Goal: Book appointment/travel/reservation

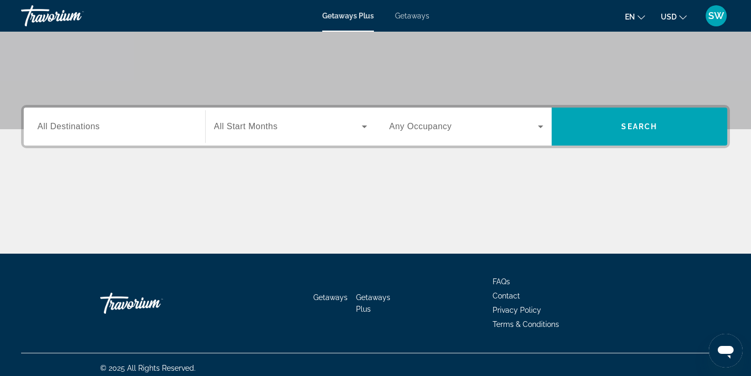
scroll to position [194, 0]
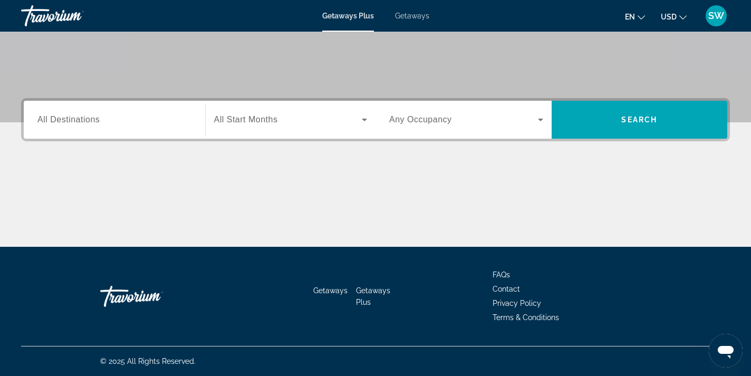
click at [129, 112] on div "Search widget" at bounding box center [114, 120] width 154 height 30
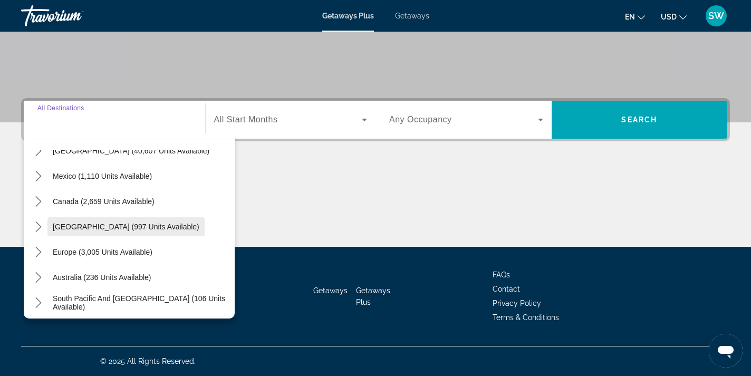
scroll to position [0, 0]
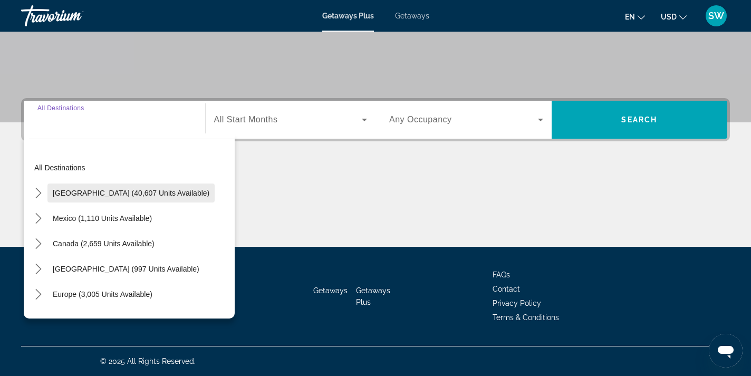
click at [76, 189] on span "[GEOGRAPHIC_DATA] (40,607 units available)" at bounding box center [131, 193] width 157 height 8
type input "**********"
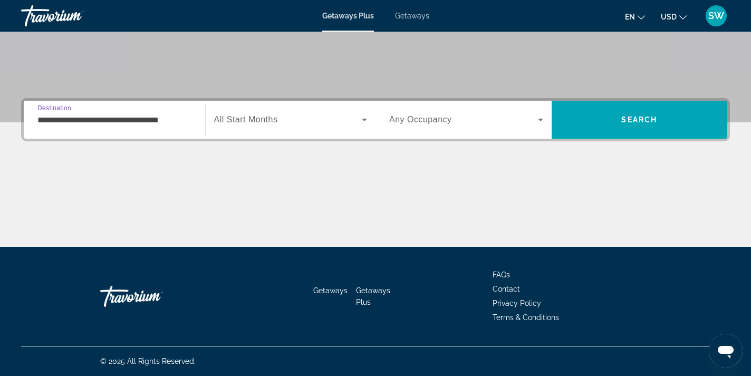
click at [222, 128] on div "Search widget" at bounding box center [290, 120] width 153 height 30
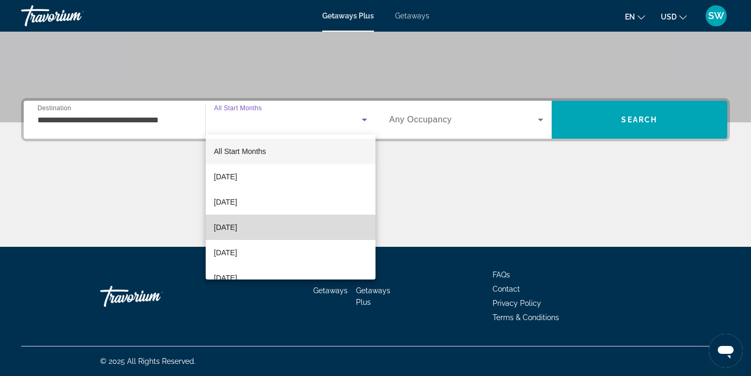
click at [225, 230] on span "[DATE]" at bounding box center [225, 227] width 23 height 13
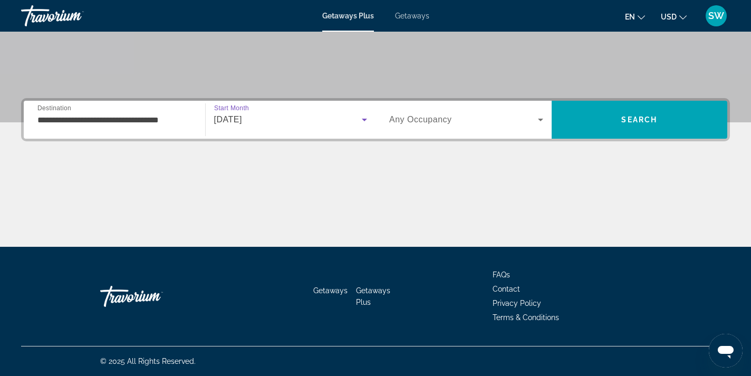
click at [536, 117] on icon "Search widget" at bounding box center [540, 119] width 13 height 13
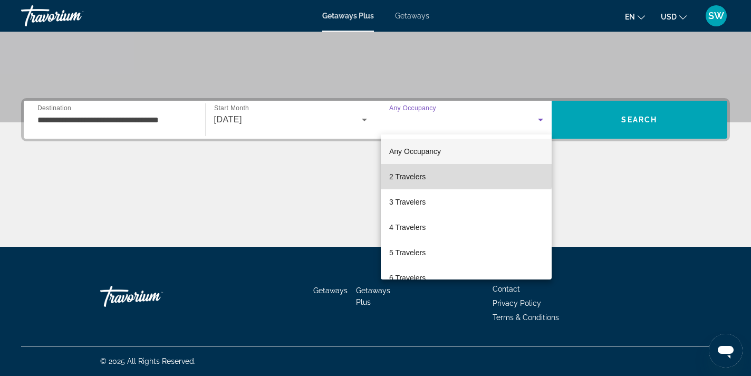
click at [443, 172] on mat-option "2 Travelers" at bounding box center [466, 176] width 171 height 25
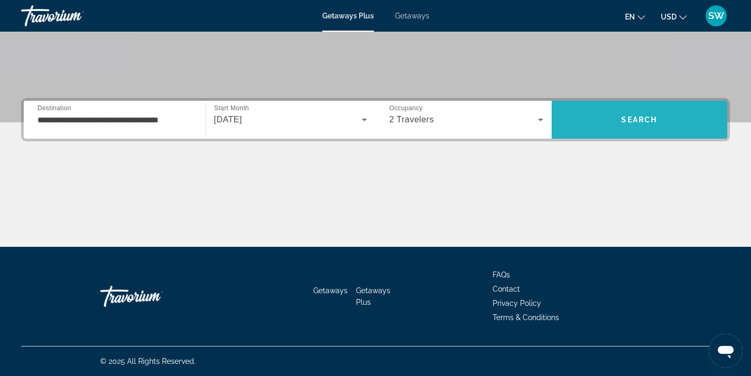
click at [641, 111] on span "Search" at bounding box center [639, 119] width 176 height 25
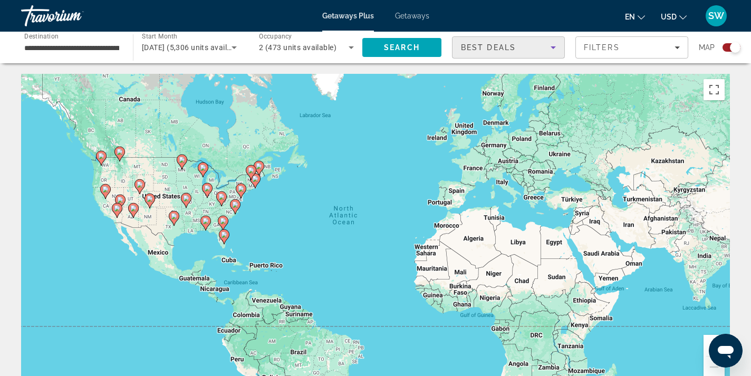
click at [553, 48] on icon "Sort by" at bounding box center [552, 47] width 5 height 3
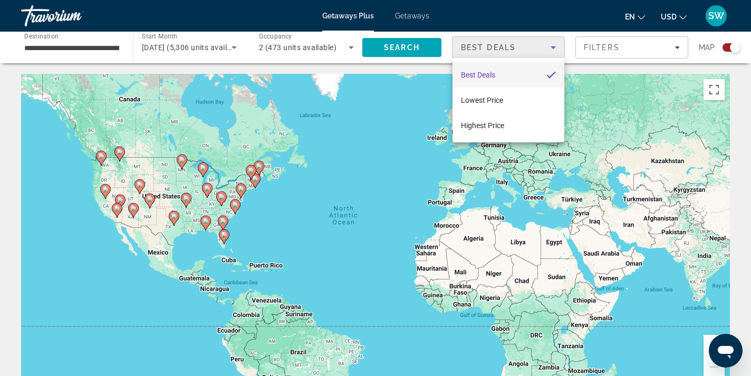
click at [591, 46] on div at bounding box center [375, 188] width 751 height 376
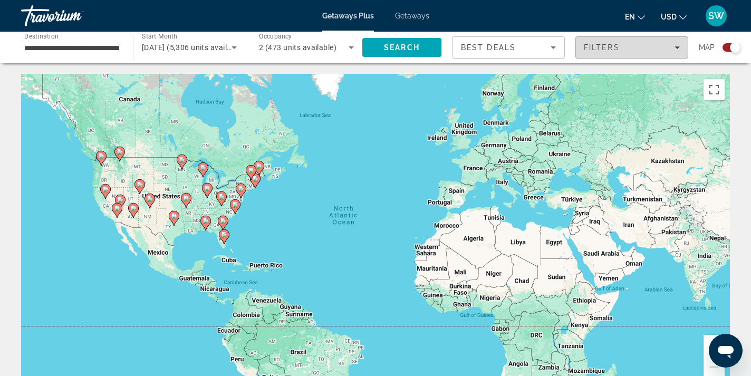
click at [676, 47] on icon "Filters" at bounding box center [676, 47] width 5 height 3
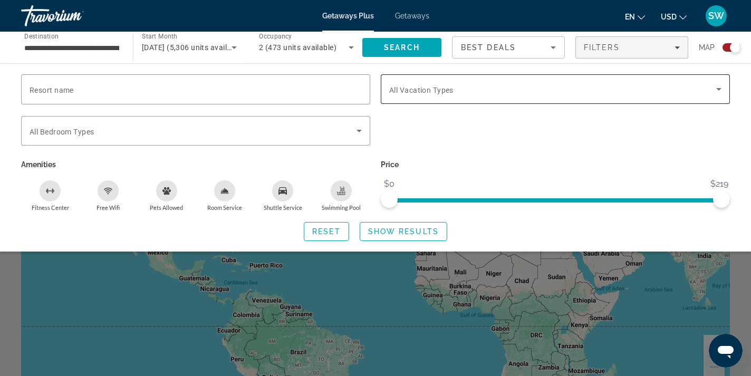
click at [714, 81] on div "Search widget" at bounding box center [555, 89] width 332 height 30
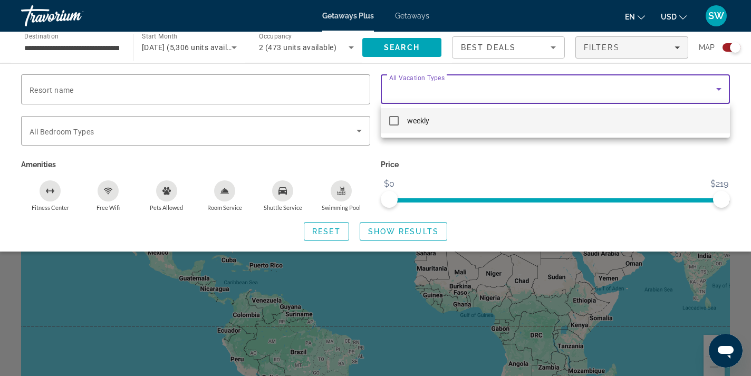
click at [165, 96] on div at bounding box center [375, 188] width 751 height 376
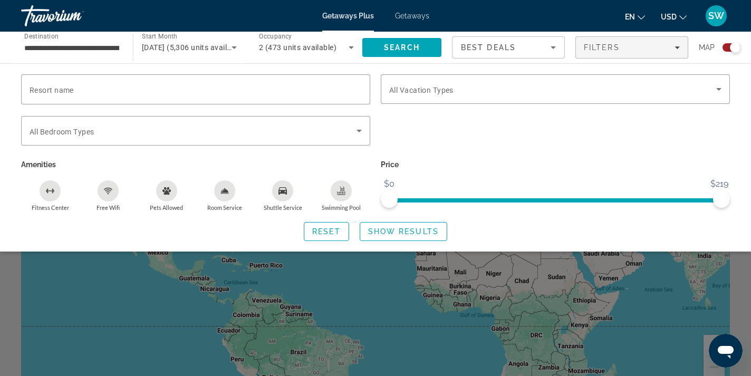
click at [552, 224] on div "Reset Show Results" at bounding box center [375, 231] width 709 height 19
click at [419, 232] on span "Show Results" at bounding box center [403, 231] width 71 height 8
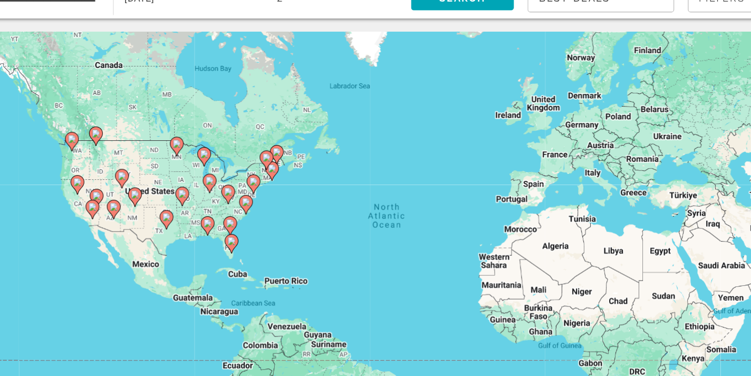
click at [207, 214] on div "To activate drag with keyboard, press Alt + Enter. Once in keyboard drag state,…" at bounding box center [375, 232] width 709 height 316
click at [204, 223] on image "Main content" at bounding box center [205, 221] width 6 height 6
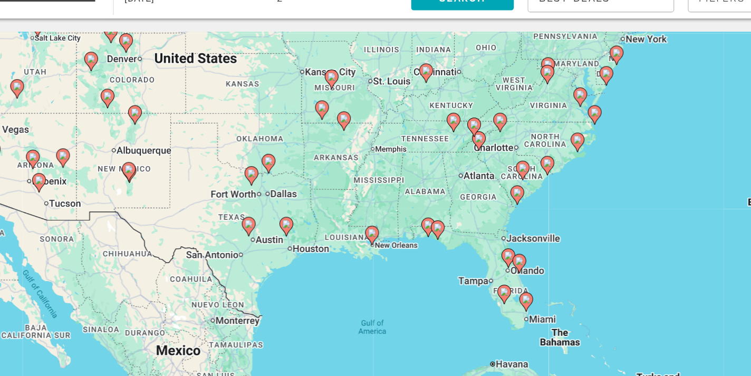
click at [394, 142] on image "Main content" at bounding box center [395, 141] width 6 height 6
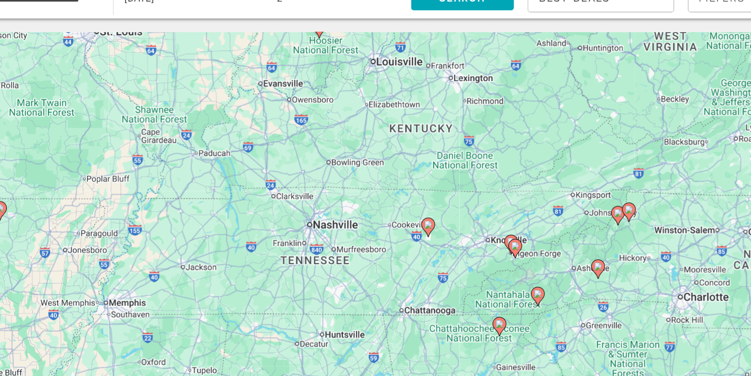
click at [374, 224] on image "Main content" at bounding box center [375, 222] width 6 height 6
type input "**********"
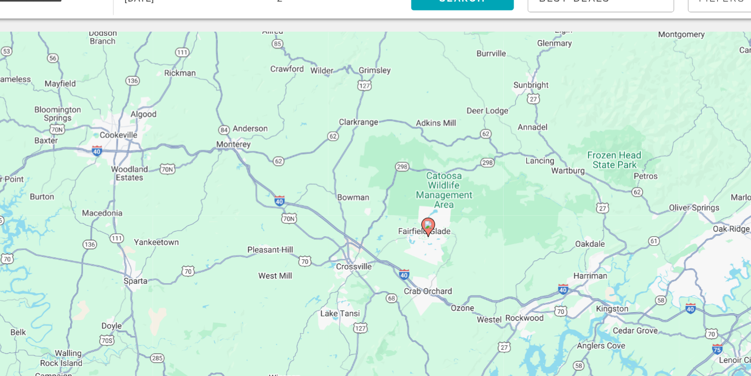
click at [375, 221] on image "Main content" at bounding box center [375, 222] width 6 height 6
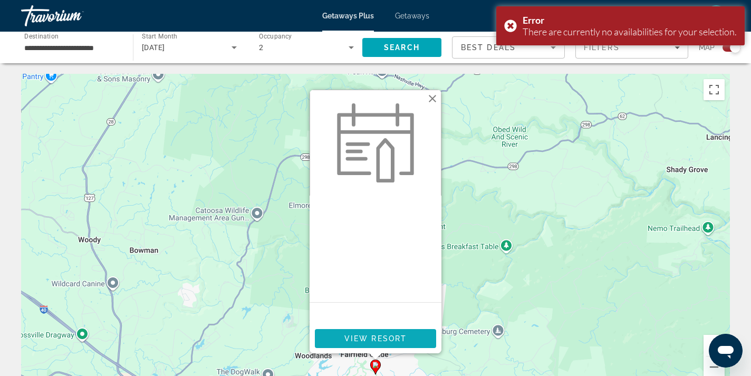
click at [357, 344] on span "Main content" at bounding box center [375, 338] width 121 height 25
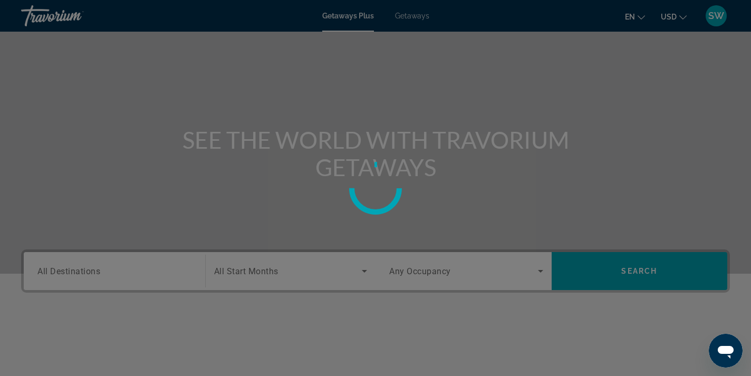
scroll to position [194, 0]
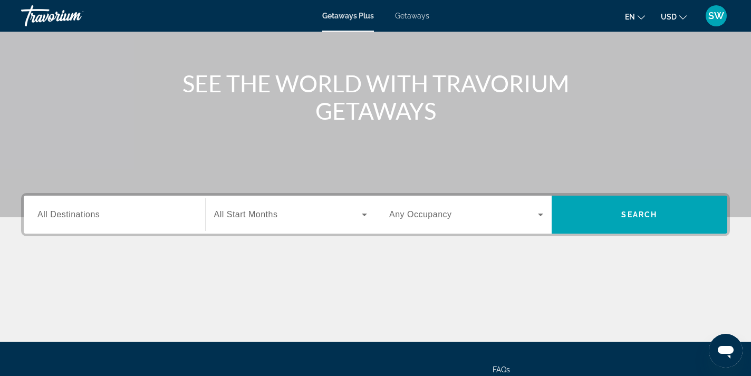
scroll to position [102, 0]
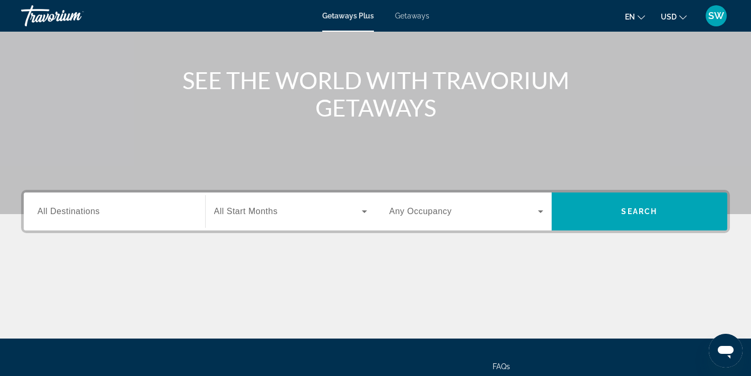
click at [99, 212] on span "All Destinations" at bounding box center [68, 211] width 62 height 9
click at [99, 212] on input "Destination All Destinations" at bounding box center [114, 212] width 154 height 13
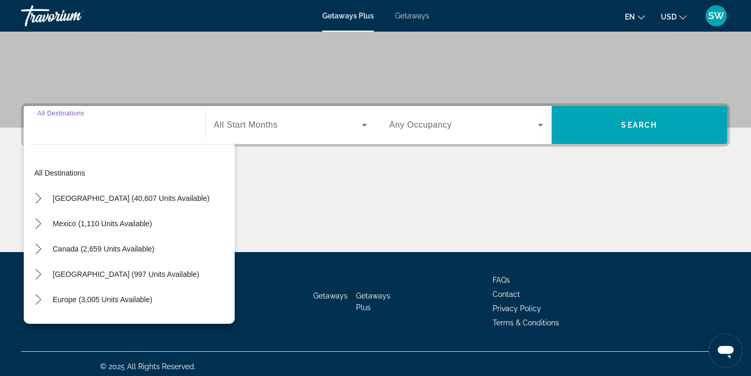
scroll to position [194, 0]
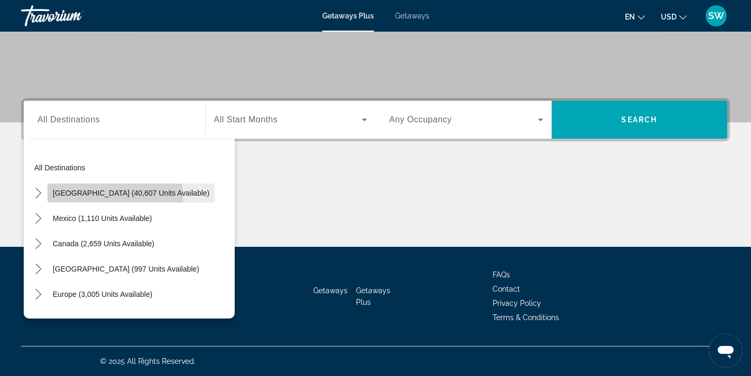
click at [103, 197] on span "Select destination: United States (40,607 units available)" at bounding box center [130, 192] width 167 height 25
type input "**********"
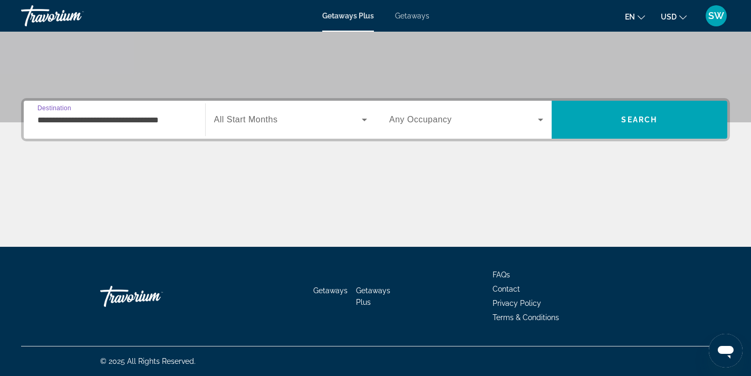
click at [366, 117] on icon "Search widget" at bounding box center [364, 119] width 13 height 13
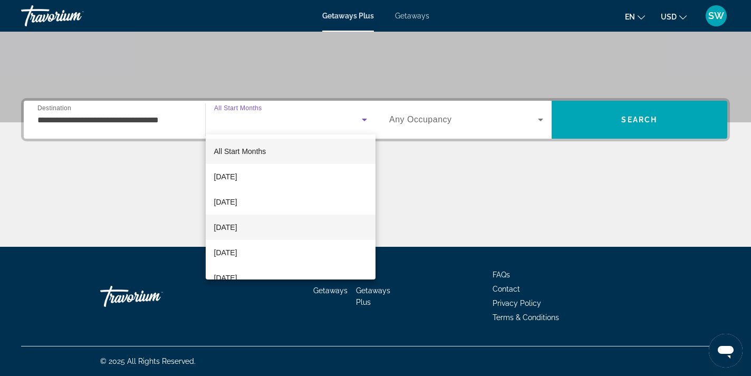
click at [237, 227] on span "[DATE]" at bounding box center [225, 227] width 23 height 13
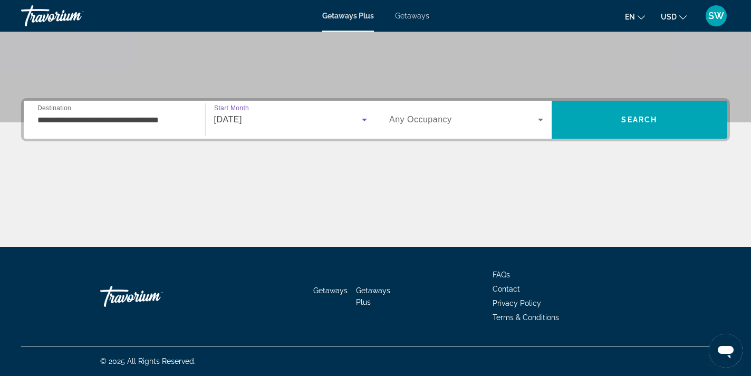
click at [535, 122] on icon "Search widget" at bounding box center [540, 119] width 13 height 13
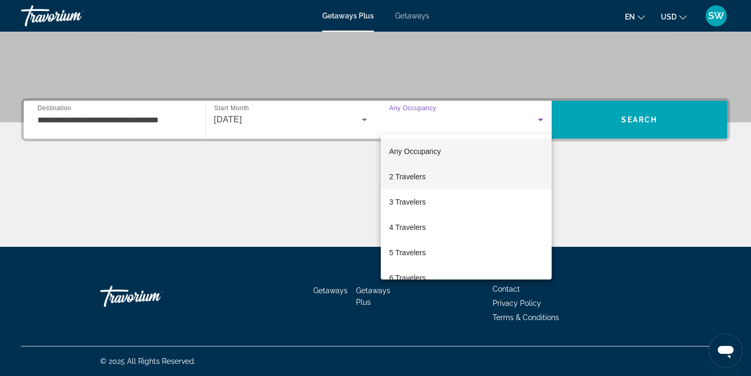
click at [447, 180] on mat-option "2 Travelers" at bounding box center [466, 176] width 171 height 25
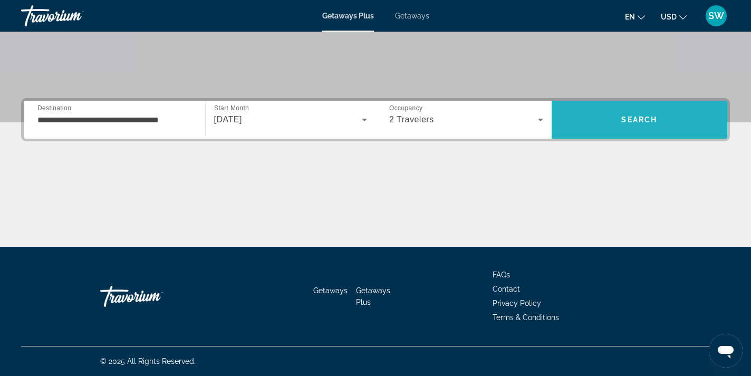
click at [632, 119] on span "Search" at bounding box center [639, 119] width 36 height 8
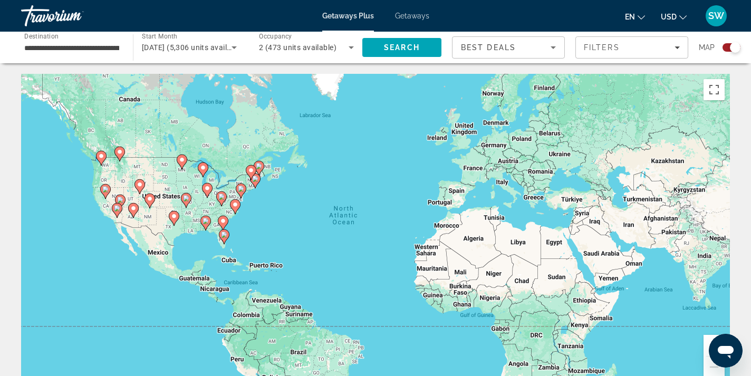
click at [207, 215] on gmp-advanced-marker "Main content" at bounding box center [205, 223] width 11 height 16
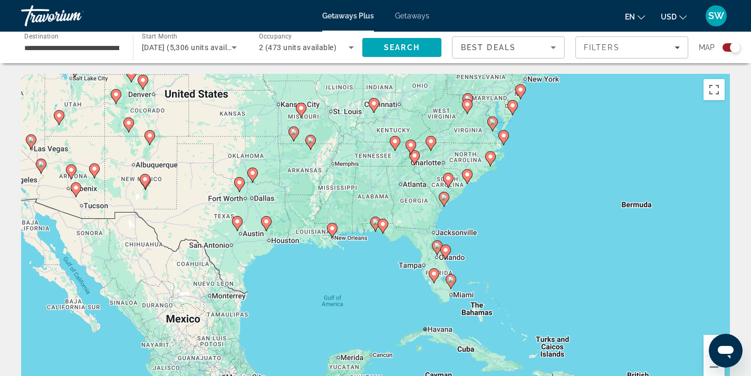
click at [396, 141] on image "Main content" at bounding box center [395, 141] width 6 height 6
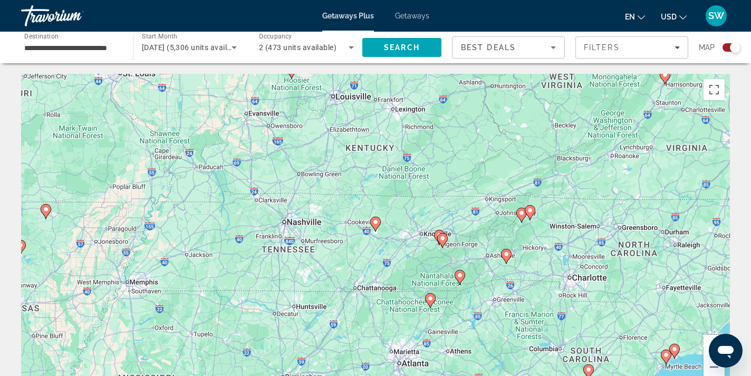
click at [430, 293] on icon "Main content" at bounding box center [430, 300] width 11 height 15
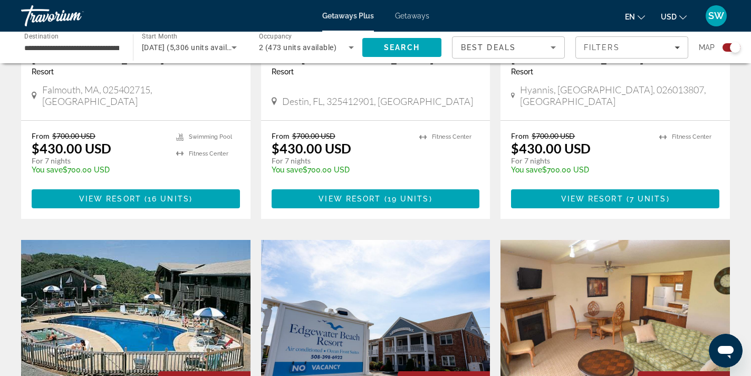
scroll to position [559, 0]
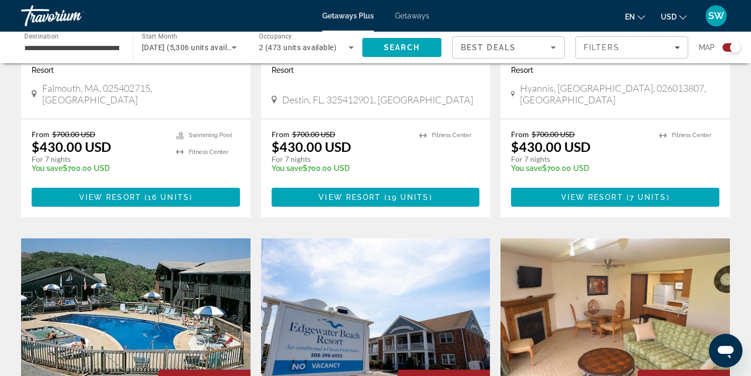
click at [723, 46] on div "Search widget" at bounding box center [731, 47] width 18 height 8
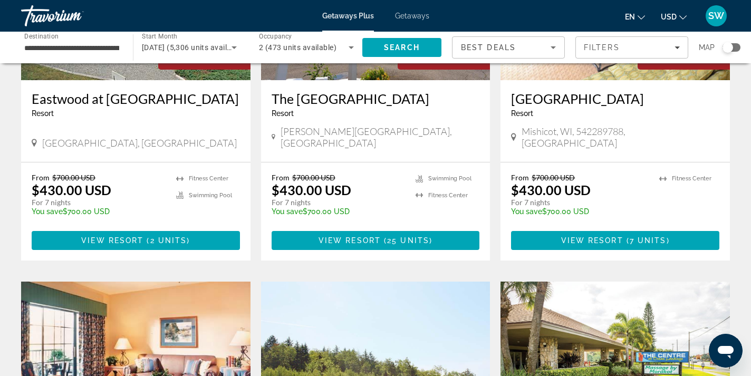
scroll to position [232, 0]
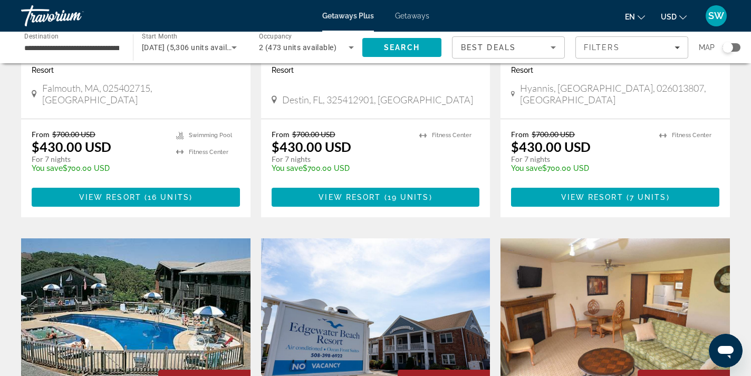
click at [736, 45] on div "Search widget" at bounding box center [731, 47] width 18 height 8
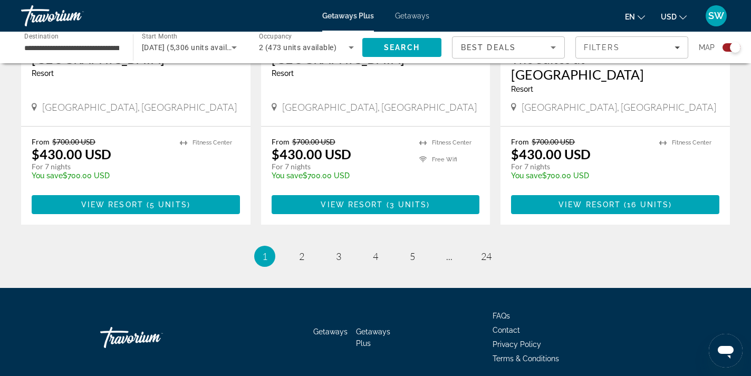
scroll to position [1672, 0]
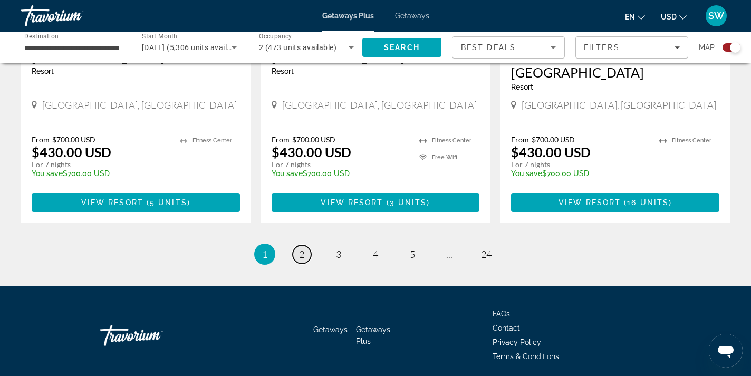
click at [301, 248] on span "2" at bounding box center [301, 254] width 5 height 12
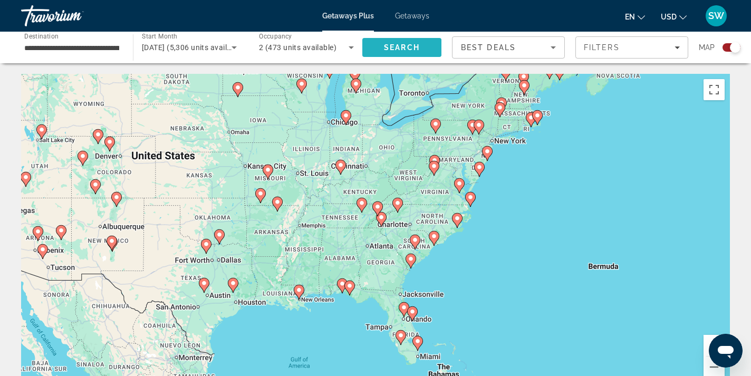
click at [397, 47] on span "Search" at bounding box center [402, 47] width 36 height 8
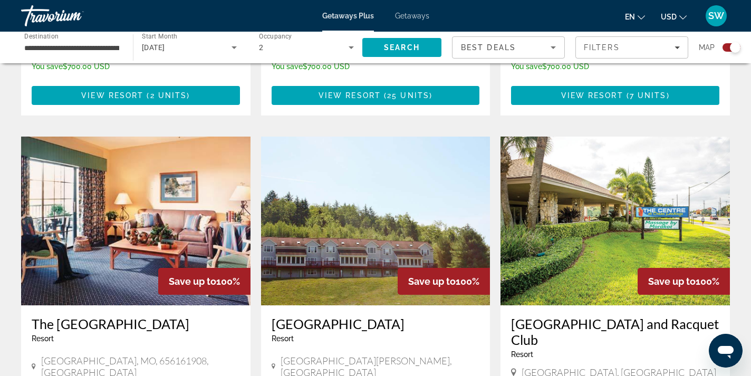
scroll to position [1025, 0]
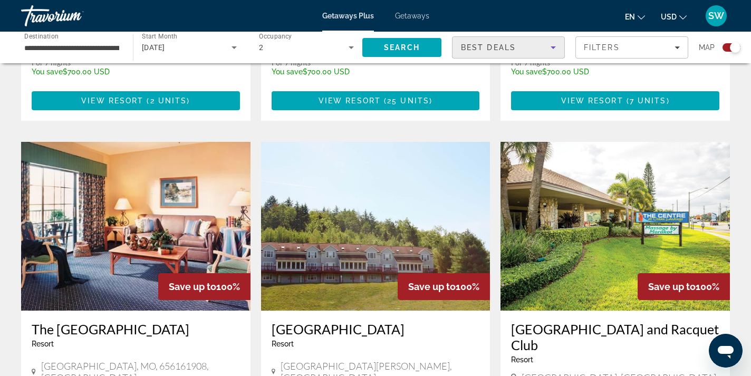
click at [528, 46] on div "Best Deals" at bounding box center [506, 47] width 90 height 13
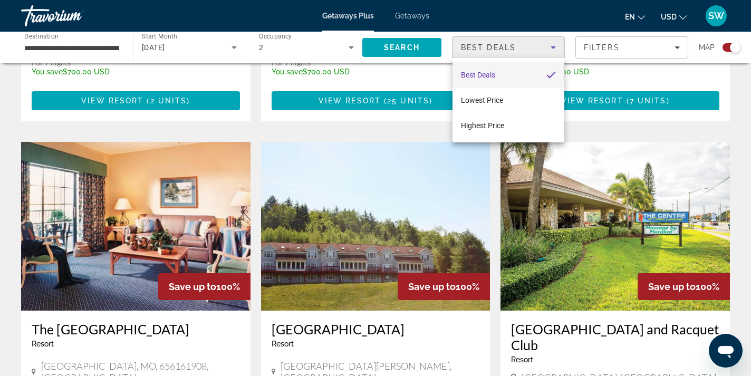
click at [100, 46] on div at bounding box center [375, 188] width 751 height 376
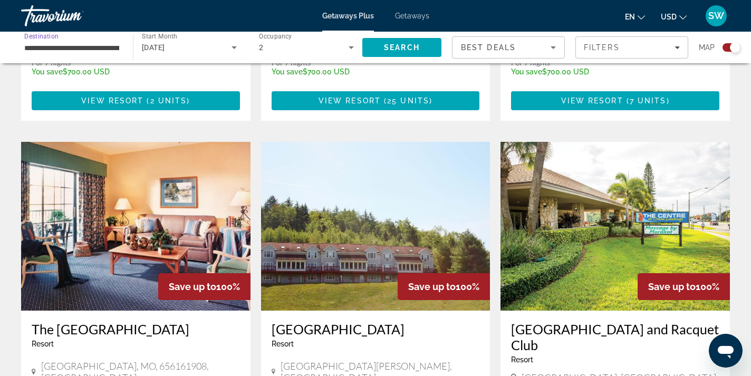
click at [100, 46] on input "**********" at bounding box center [71, 48] width 95 height 13
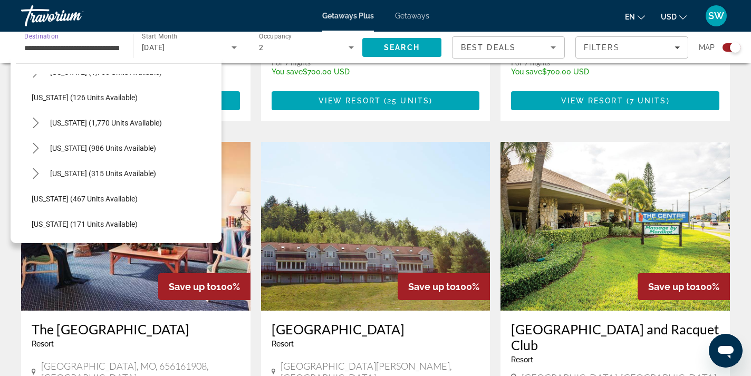
scroll to position [793, 0]
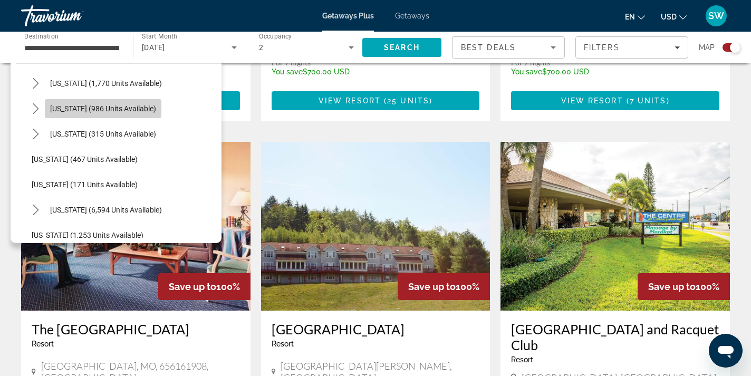
click at [119, 109] on span "Tennessee (986 units available)" at bounding box center [103, 108] width 106 height 8
type input "**********"
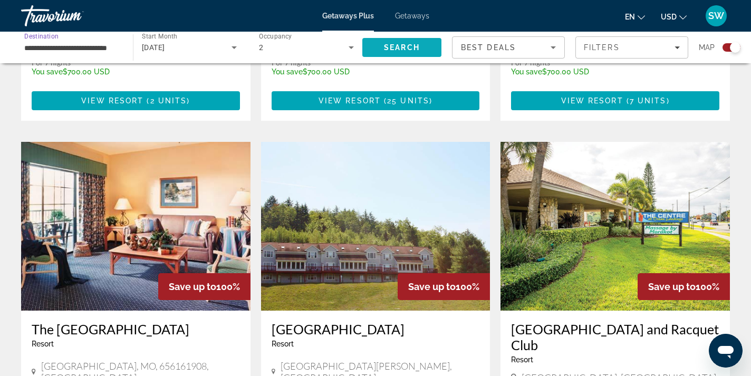
click at [400, 45] on span "Search" at bounding box center [402, 47] width 36 height 8
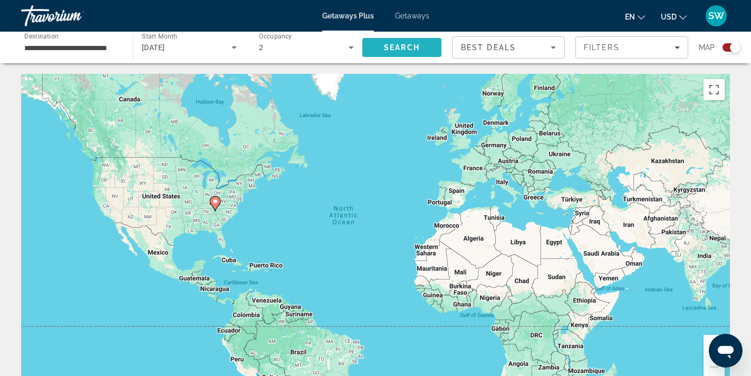
click at [390, 46] on span "Search" at bounding box center [402, 47] width 36 height 8
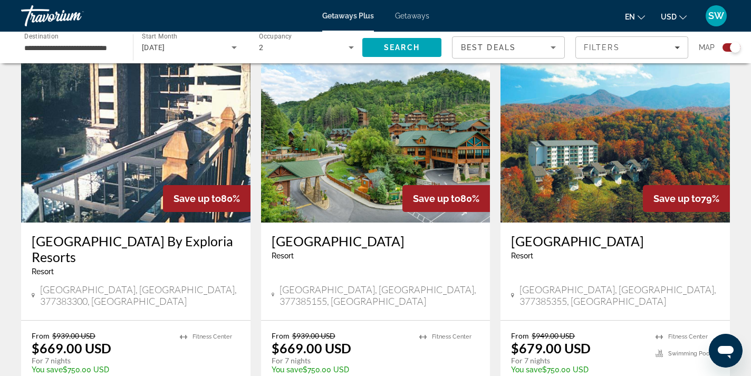
scroll to position [363, 0]
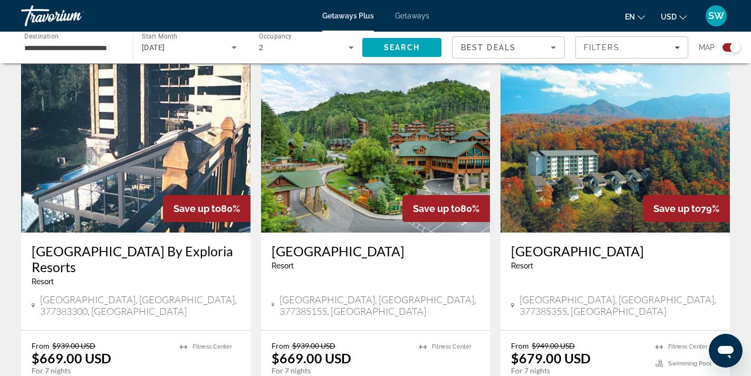
click at [426, 132] on img "Main content" at bounding box center [375, 148] width 229 height 169
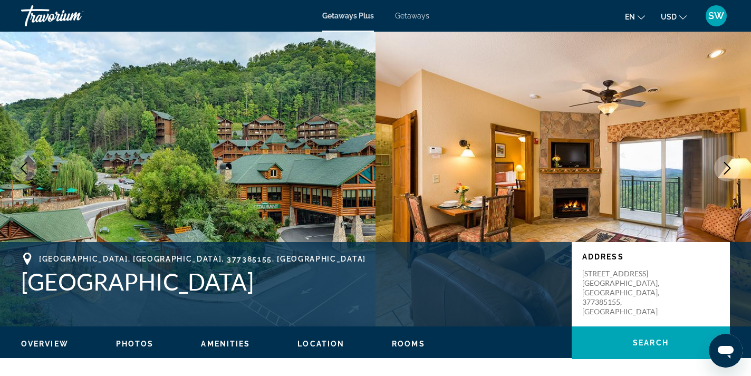
scroll to position [25, 0]
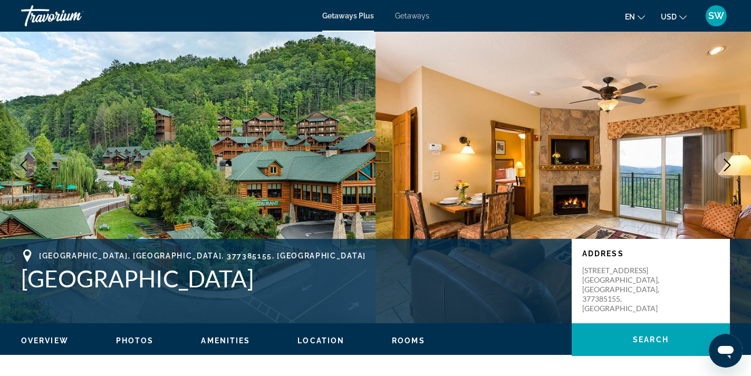
click at [731, 165] on icon "Next image" at bounding box center [727, 165] width 13 height 13
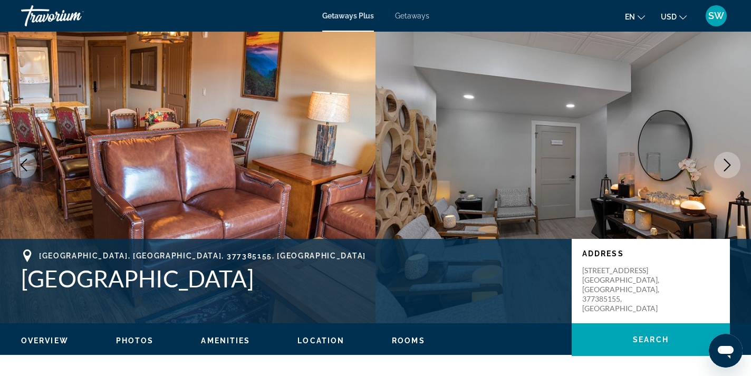
click at [731, 167] on icon "Next image" at bounding box center [727, 165] width 13 height 13
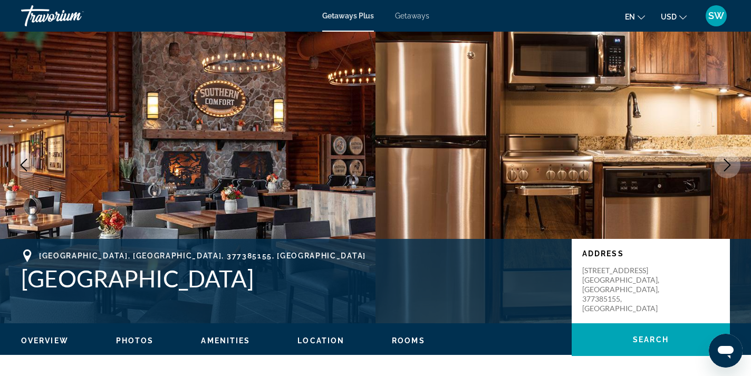
click at [731, 168] on icon "Next image" at bounding box center [727, 165] width 13 height 13
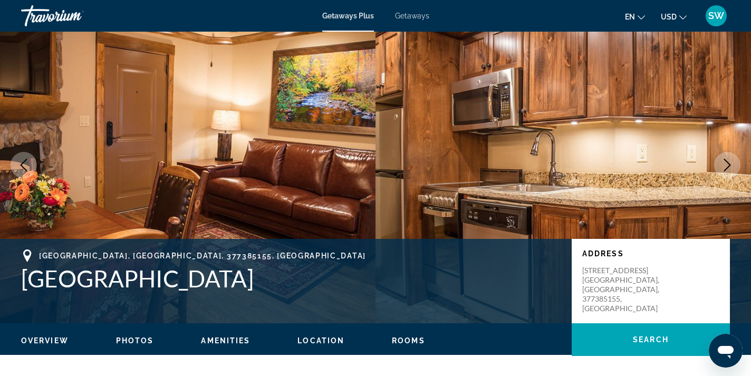
click at [730, 168] on icon "Next image" at bounding box center [727, 165] width 13 height 13
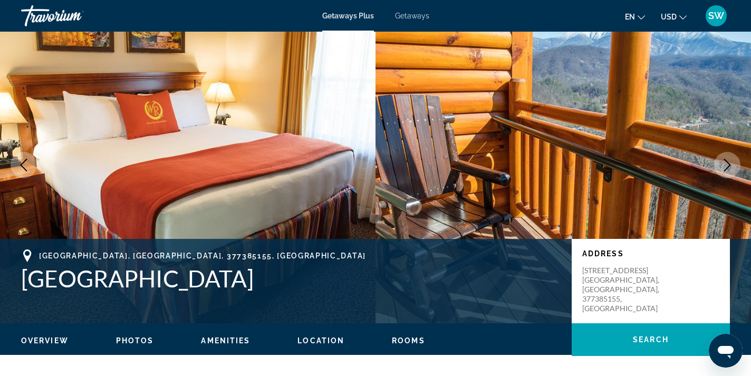
click at [730, 169] on icon "Next image" at bounding box center [727, 165] width 13 height 13
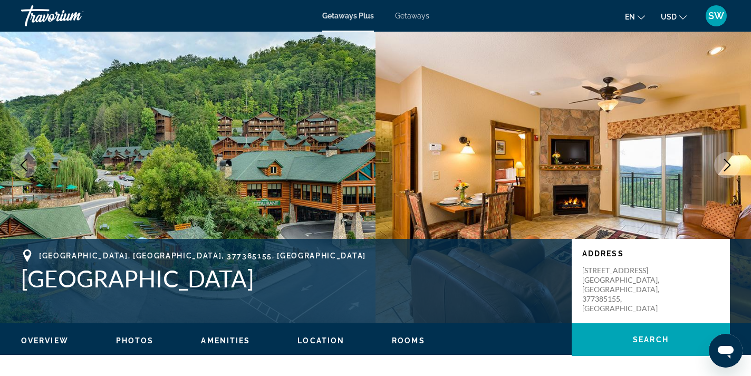
click at [730, 169] on icon "Next image" at bounding box center [727, 165] width 13 height 13
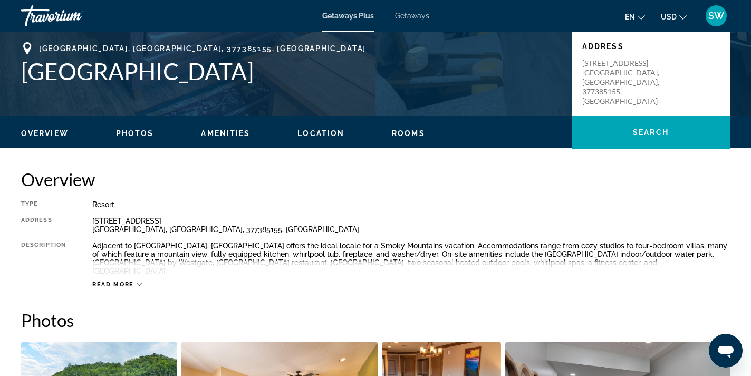
scroll to position [194, 0]
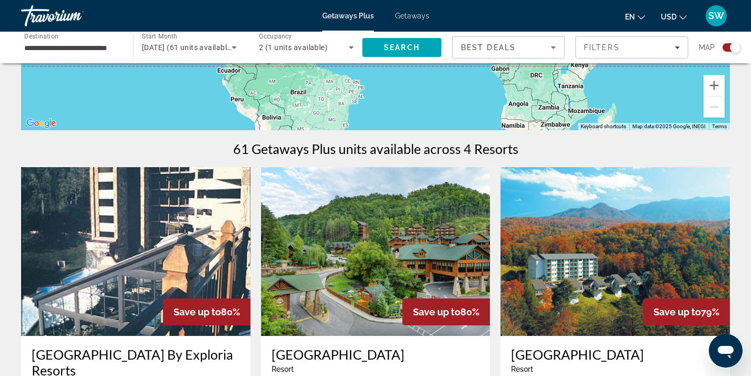
scroll to position [248, 0]
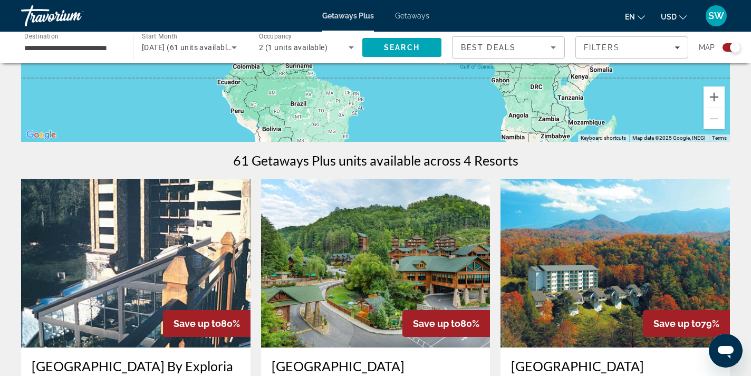
click at [112, 46] on input "**********" at bounding box center [71, 48] width 95 height 13
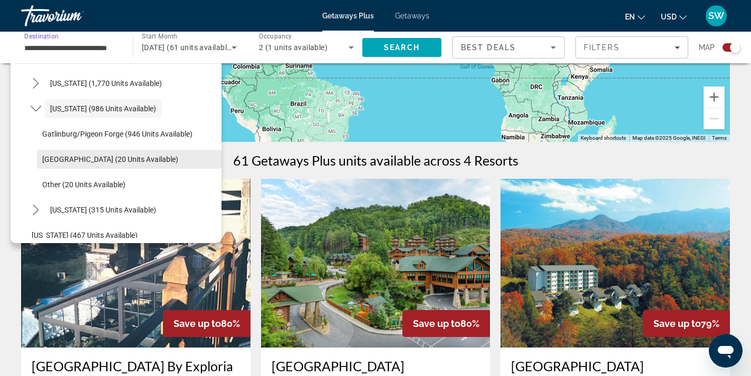
scroll to position [796, 0]
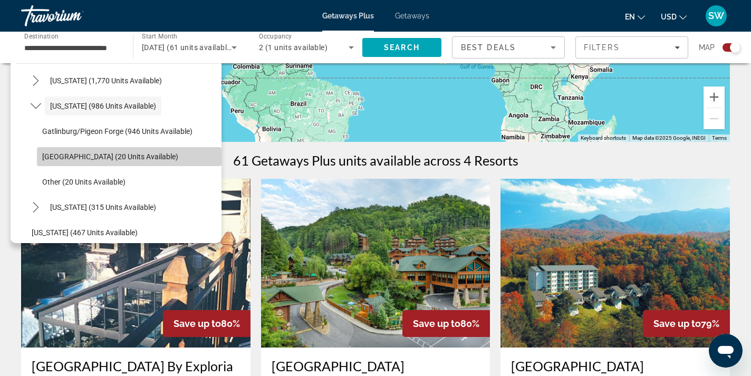
click at [95, 161] on span "Select destination: Nashville (20 units available)" at bounding box center [129, 156] width 185 height 25
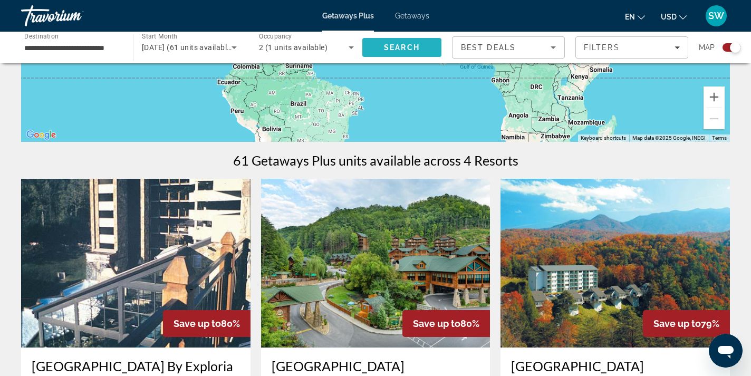
click at [391, 47] on span "Search" at bounding box center [402, 47] width 36 height 8
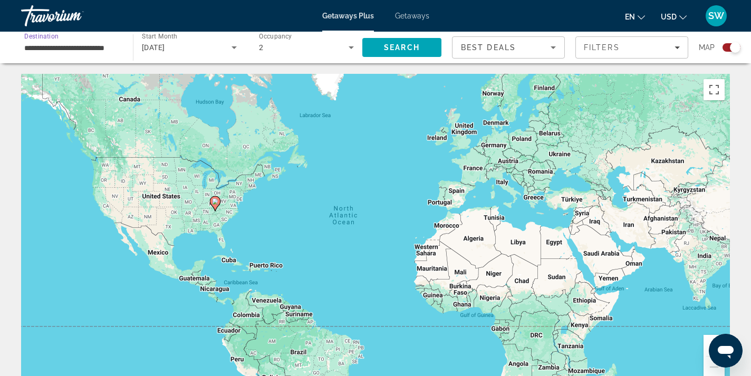
click at [87, 50] on input "**********" at bounding box center [71, 48] width 95 height 13
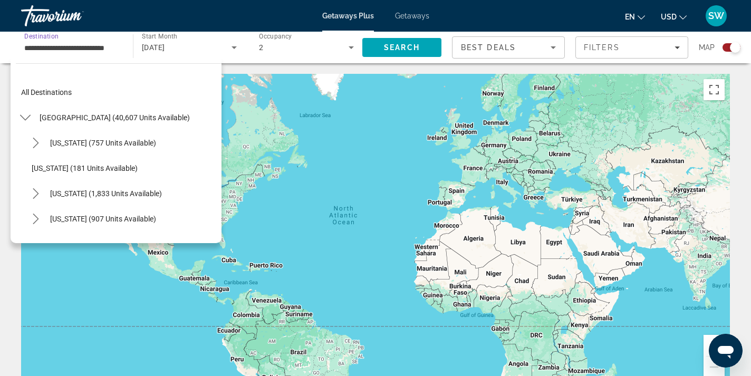
scroll to position [797, 0]
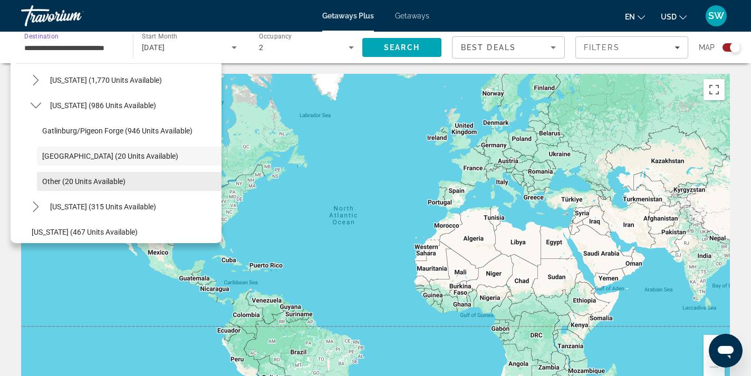
click at [70, 183] on span "Other (20 units available)" at bounding box center [83, 181] width 83 height 8
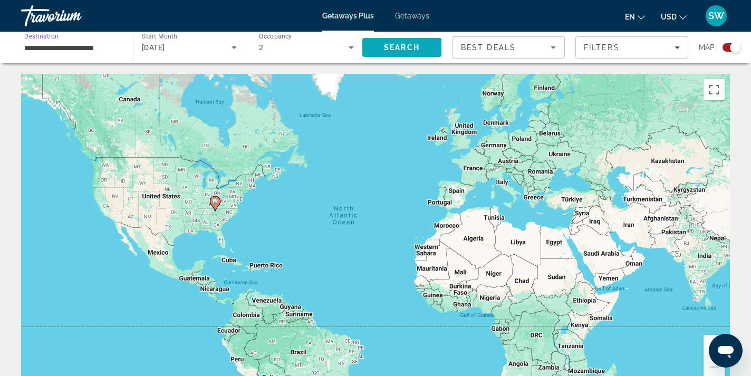
click at [381, 47] on span "Search" at bounding box center [401, 47] width 79 height 25
click at [88, 56] on div "**********" at bounding box center [71, 48] width 95 height 30
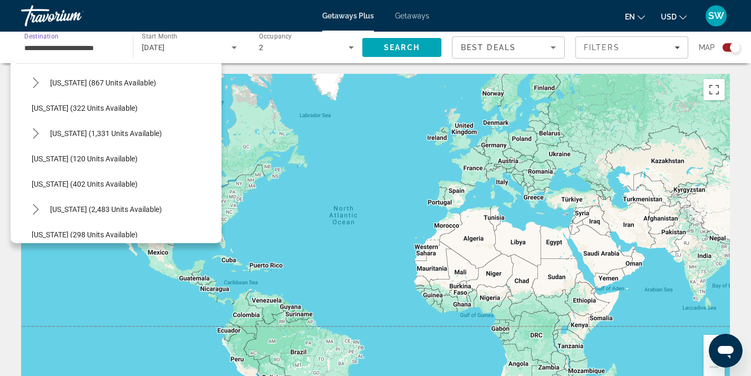
scroll to position [387, 0]
click at [102, 110] on span "Maryland (322 units available)" at bounding box center [85, 109] width 106 height 8
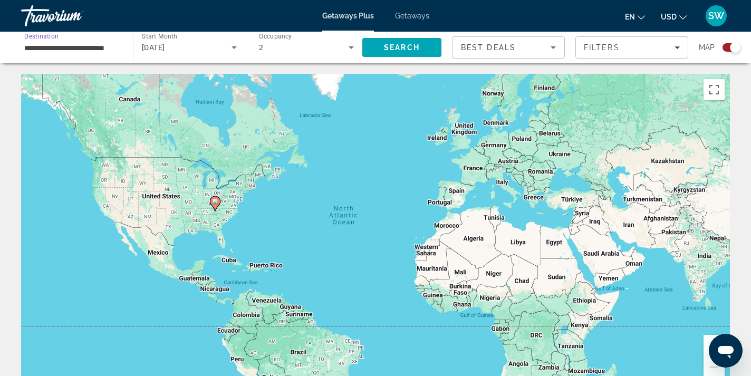
click at [354, 46] on icon "Search widget" at bounding box center [351, 47] width 13 height 13
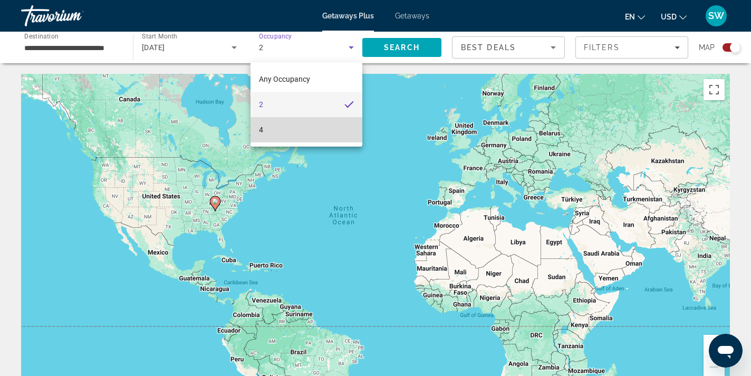
click at [314, 130] on mat-option "4" at bounding box center [306, 129] width 112 height 25
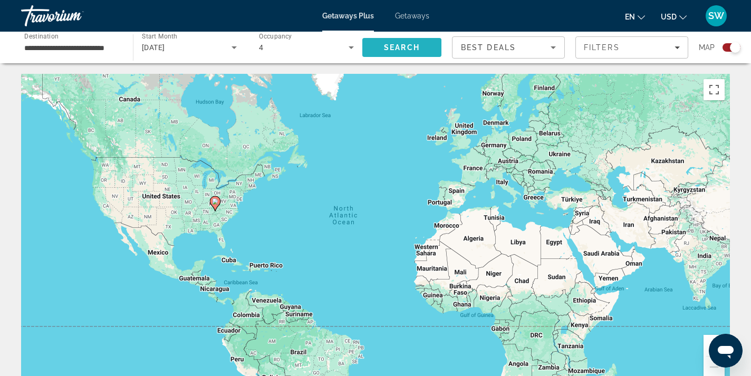
click at [390, 44] on span "Search" at bounding box center [402, 47] width 36 height 8
click at [110, 45] on input "**********" at bounding box center [71, 48] width 95 height 13
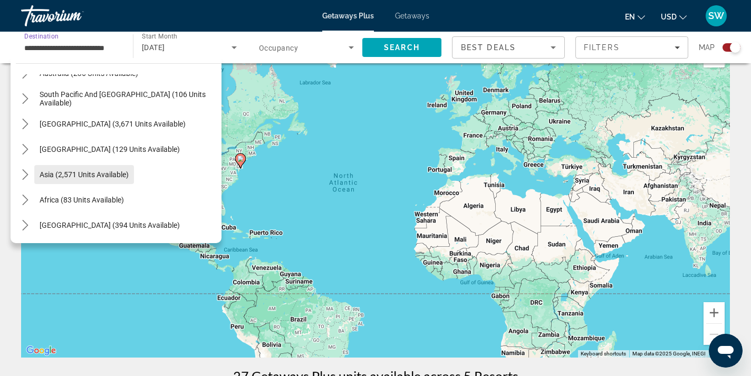
scroll to position [34, 0]
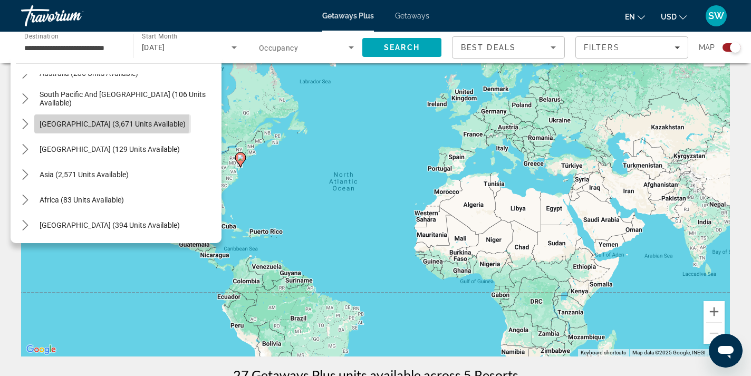
click at [111, 122] on span "[GEOGRAPHIC_DATA] (3,671 units available)" at bounding box center [113, 124] width 146 height 8
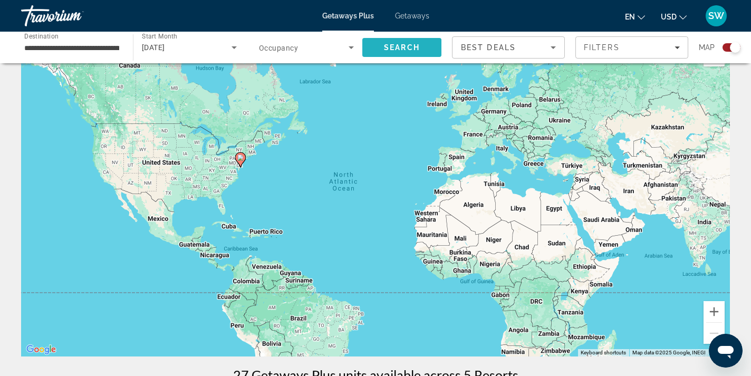
click at [393, 46] on span "Search" at bounding box center [402, 47] width 36 height 8
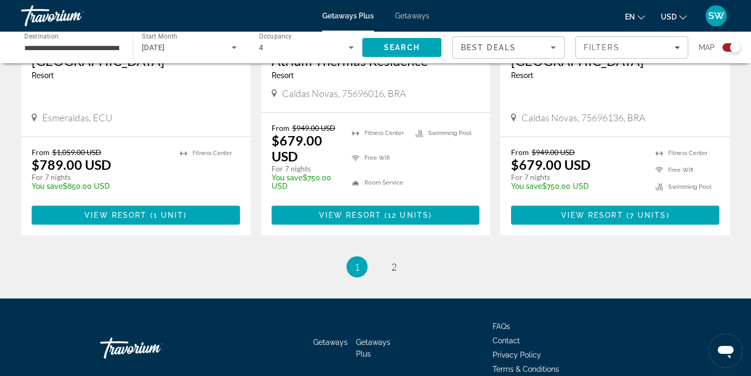
scroll to position [1696, 0]
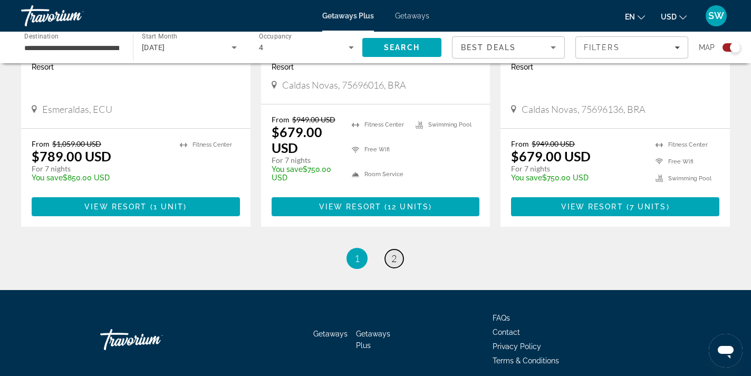
click at [395, 253] on span "2" at bounding box center [393, 259] width 5 height 12
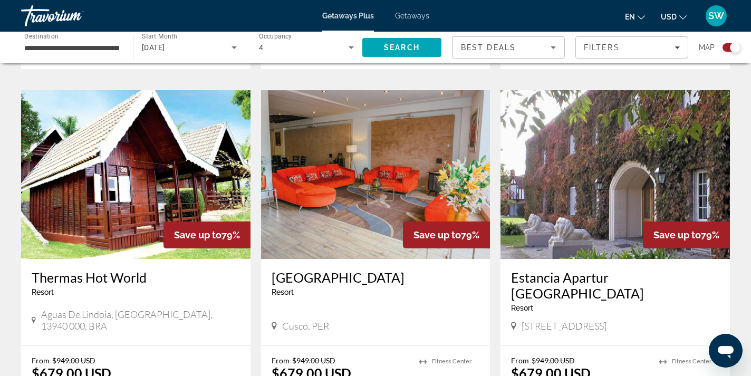
scroll to position [459, 0]
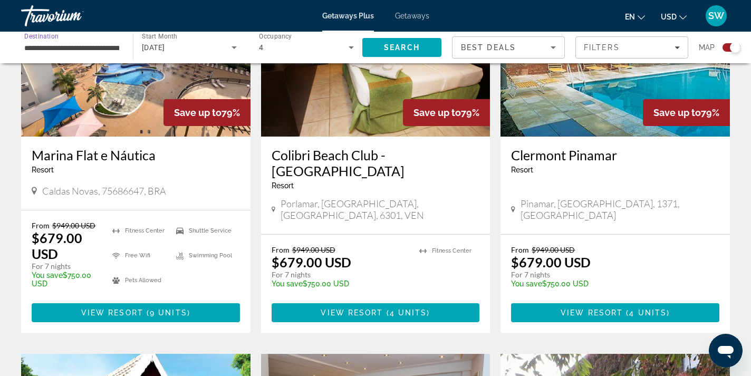
click at [85, 47] on input "**********" at bounding box center [71, 48] width 95 height 13
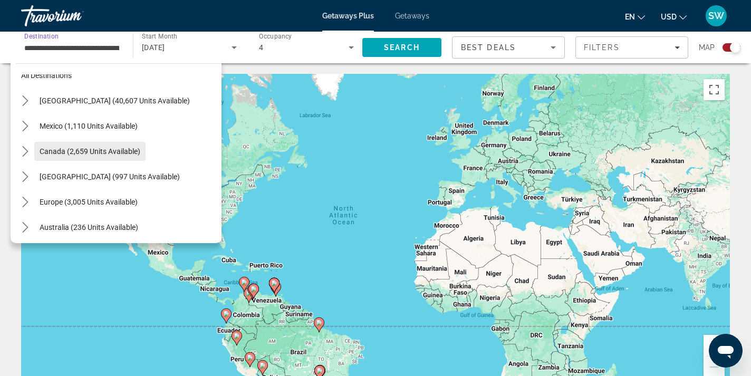
scroll to position [17, 0]
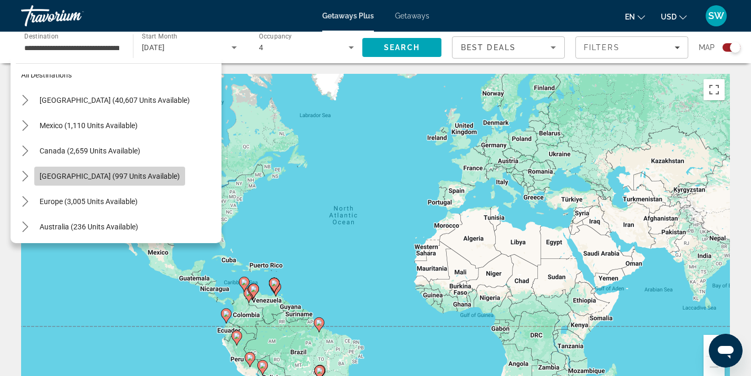
click at [84, 176] on span "[GEOGRAPHIC_DATA] (997 units available)" at bounding box center [110, 176] width 140 height 8
type input "**********"
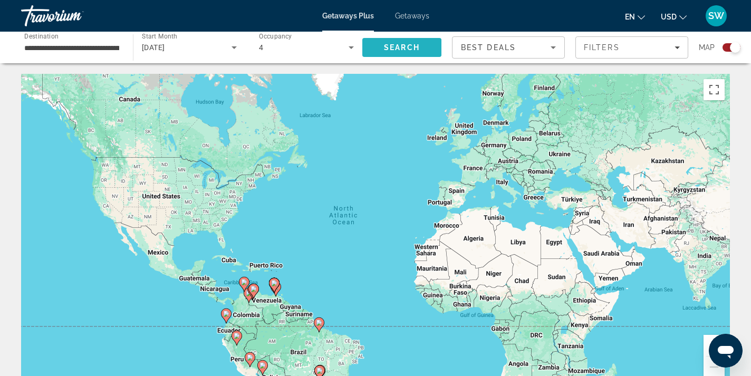
click at [390, 47] on span "Search" at bounding box center [402, 47] width 36 height 8
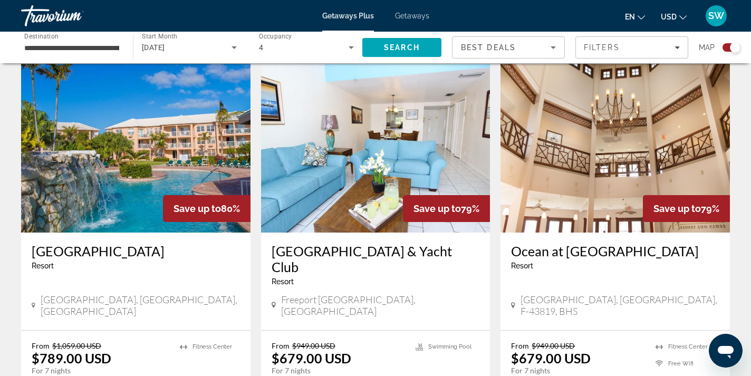
scroll to position [364, 0]
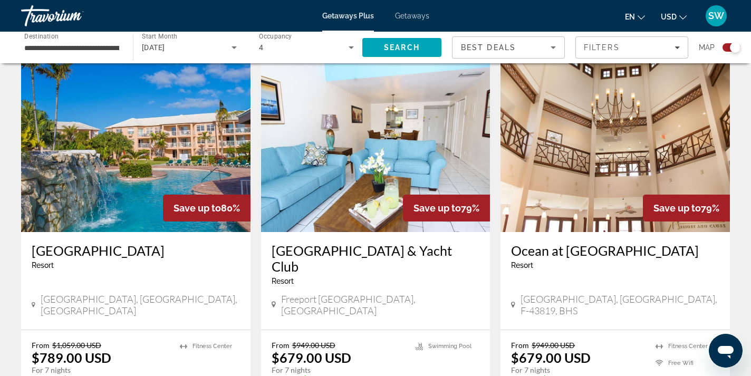
click at [653, 159] on img "Main content" at bounding box center [614, 147] width 229 height 169
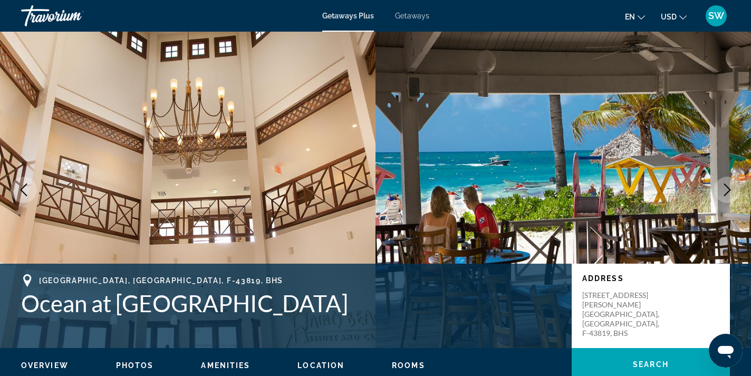
click at [724, 191] on icon "Next image" at bounding box center [727, 189] width 13 height 13
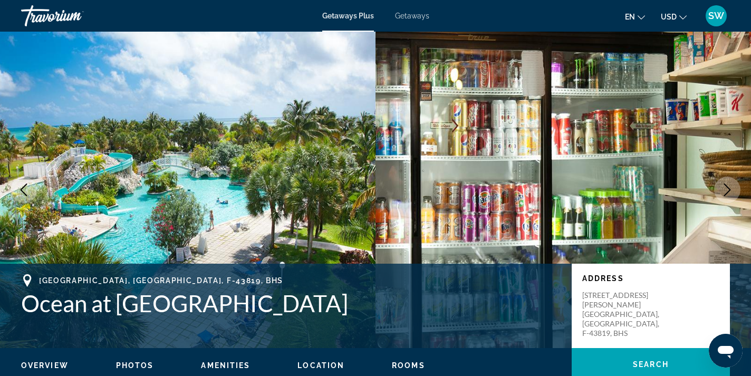
click at [724, 192] on icon "Next image" at bounding box center [727, 189] width 13 height 13
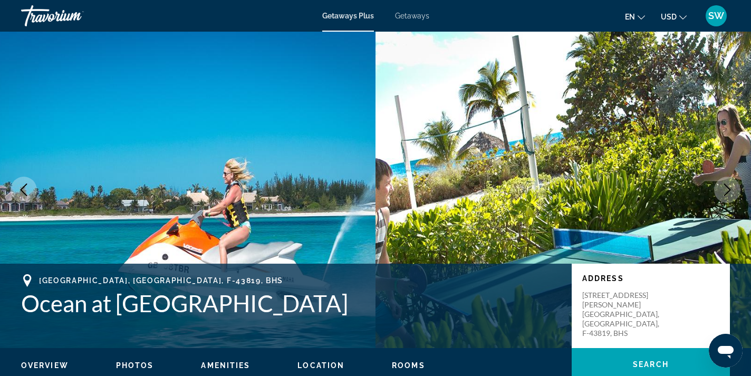
click at [725, 193] on icon "Next image" at bounding box center [727, 189] width 13 height 13
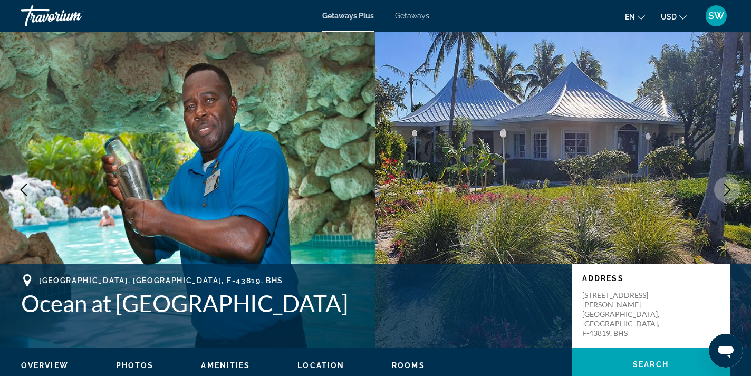
click at [725, 194] on icon "Next image" at bounding box center [727, 189] width 7 height 13
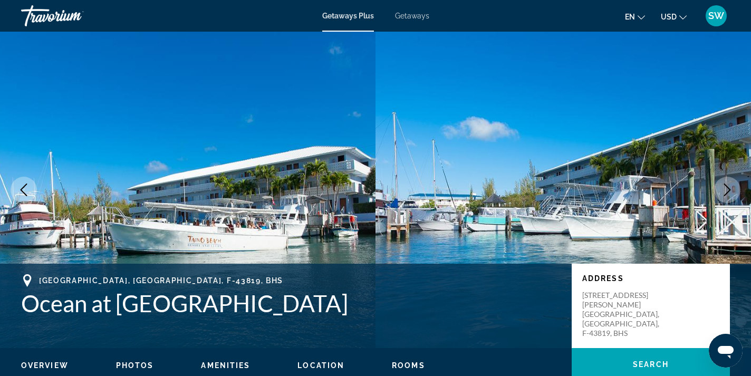
click at [725, 195] on icon "Next image" at bounding box center [727, 189] width 13 height 13
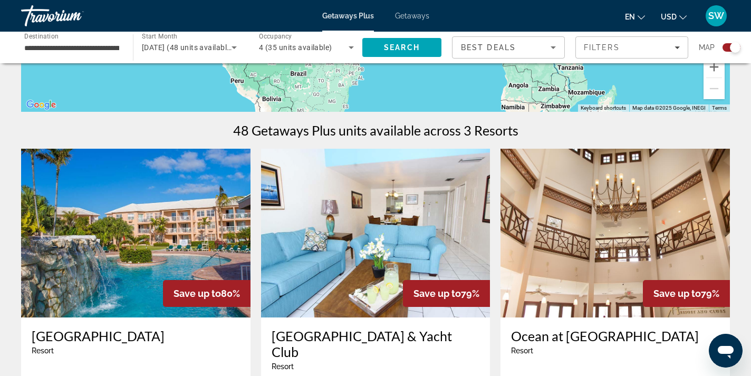
scroll to position [261, 0]
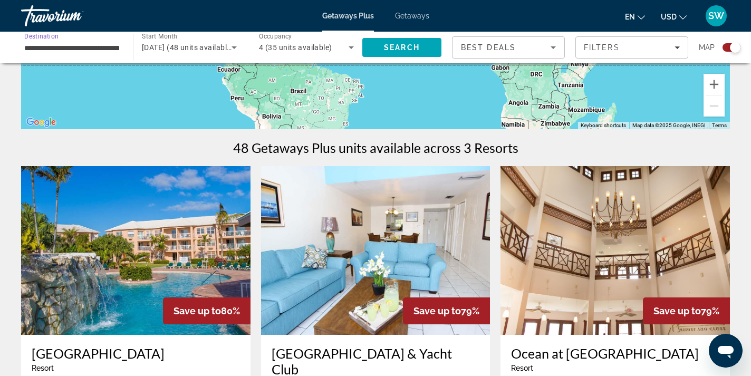
click at [112, 50] on input "**********" at bounding box center [71, 48] width 95 height 13
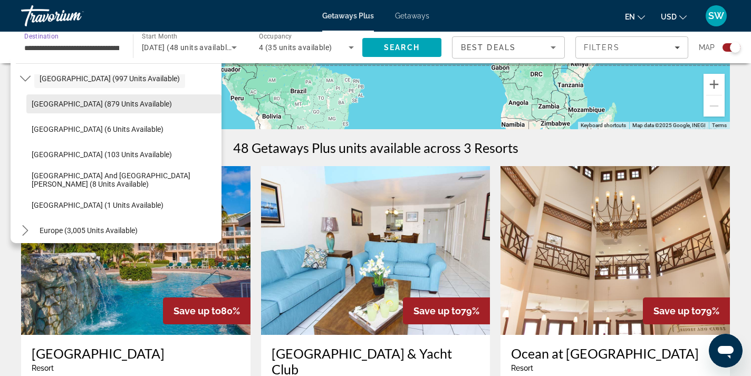
scroll to position [121, 0]
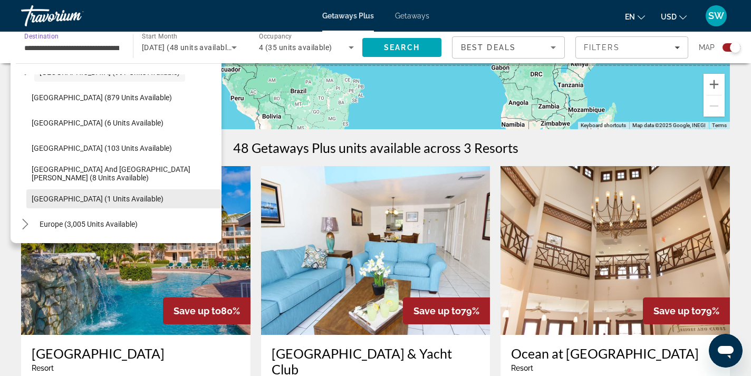
click at [88, 200] on span "Virgin Islands (1 units available)" at bounding box center [98, 199] width 132 height 8
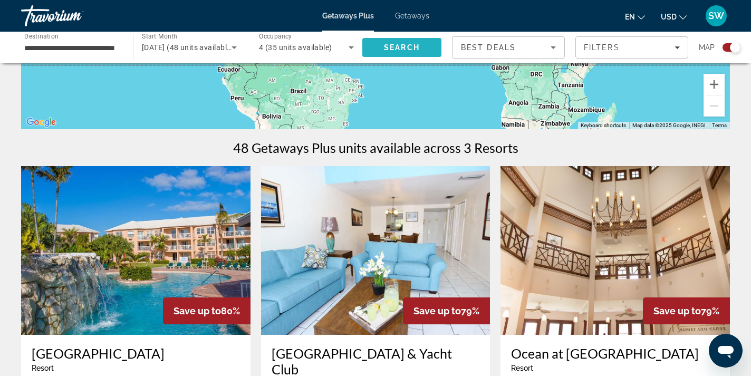
click at [385, 47] on span "Search" at bounding box center [402, 47] width 36 height 8
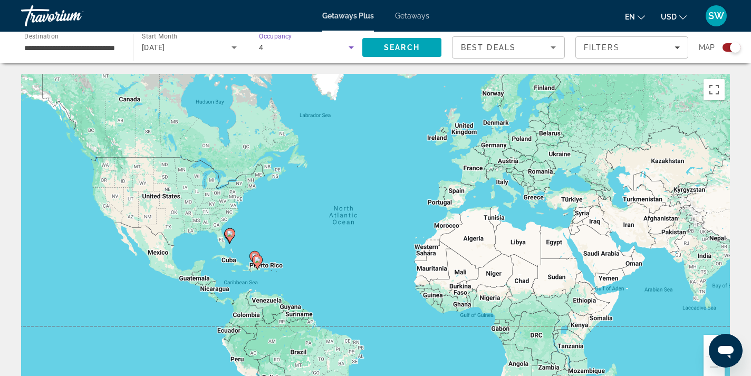
click at [348, 49] on icon "Search widget" at bounding box center [351, 47] width 13 height 13
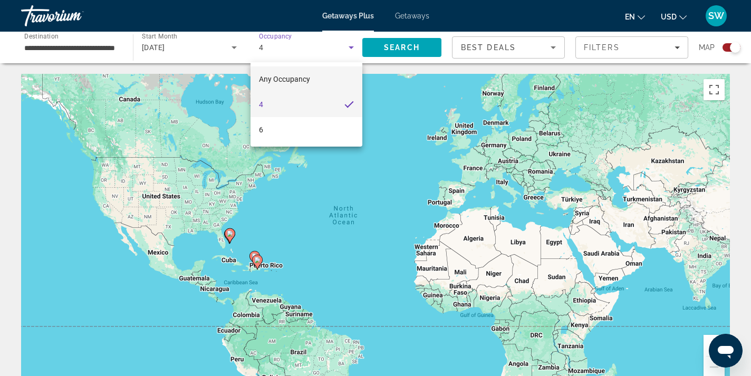
click at [284, 83] on span "Any Occupancy" at bounding box center [284, 79] width 51 height 8
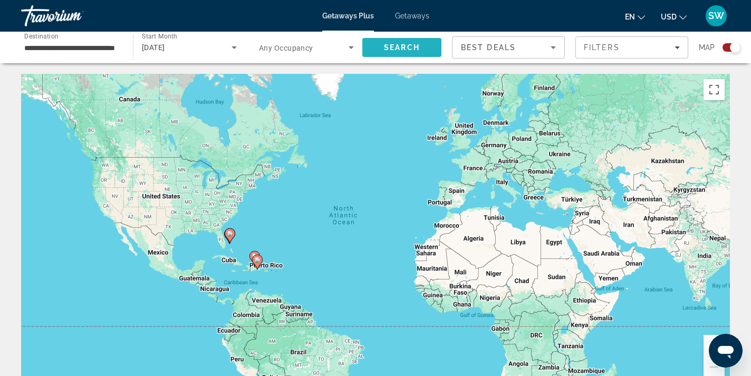
click at [391, 50] on span "Search" at bounding box center [402, 47] width 36 height 8
click at [98, 56] on div "**********" at bounding box center [71, 48] width 95 height 30
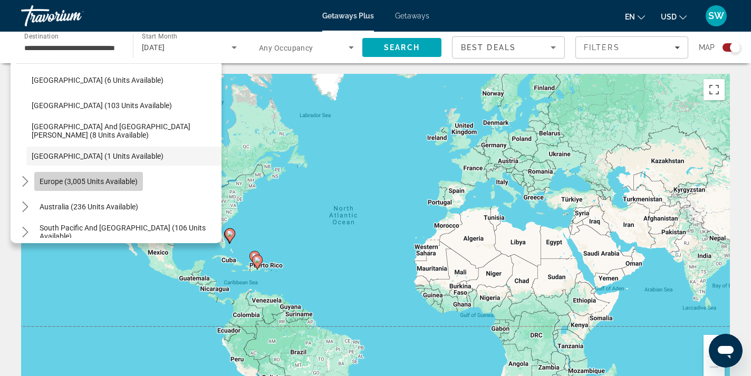
click at [80, 179] on span "Europe (3,005 units available)" at bounding box center [89, 181] width 98 height 8
type input "**********"
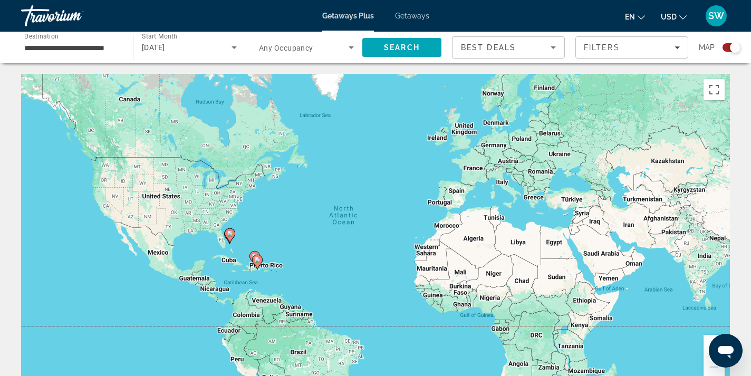
click at [346, 15] on span "Getaways Plus" at bounding box center [348, 16] width 52 height 8
